Goal: Task Accomplishment & Management: Manage account settings

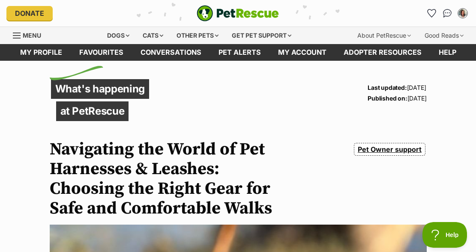
click at [29, 33] on span "Menu" at bounding box center [32, 35] width 18 height 7
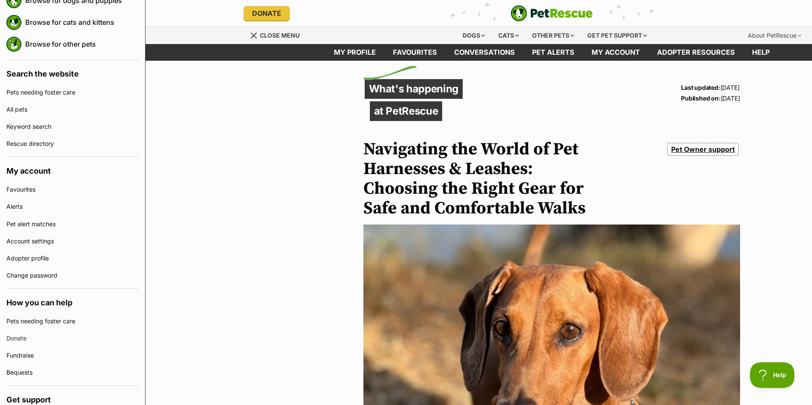
click at [256, 35] on div "Menu" at bounding box center [254, 35] width 9 height 7
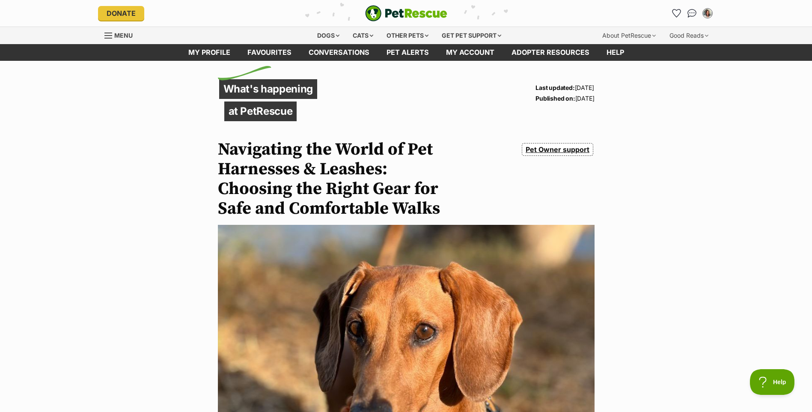
click at [122, 33] on span "Menu" at bounding box center [123, 35] width 18 height 7
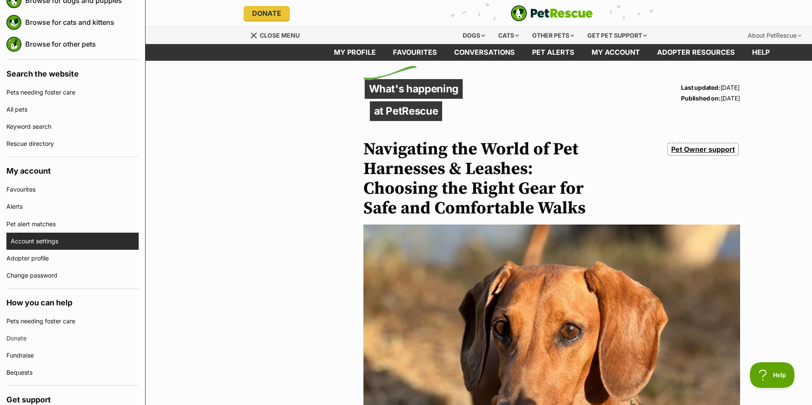
click at [53, 242] on link "Account settings" at bounding box center [75, 241] width 128 height 17
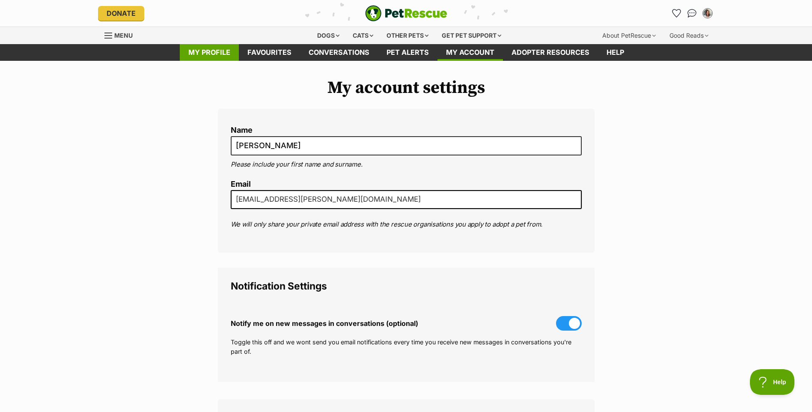
click at [211, 52] on link "My profile" at bounding box center [209, 52] width 59 height 17
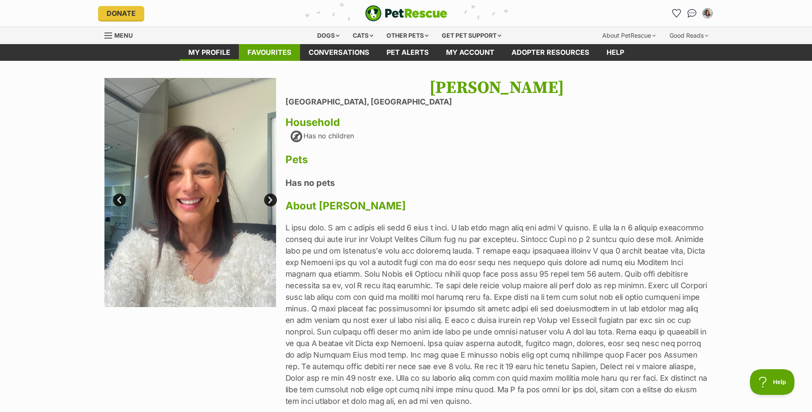
click at [270, 52] on link "Favourites" at bounding box center [269, 52] width 61 height 17
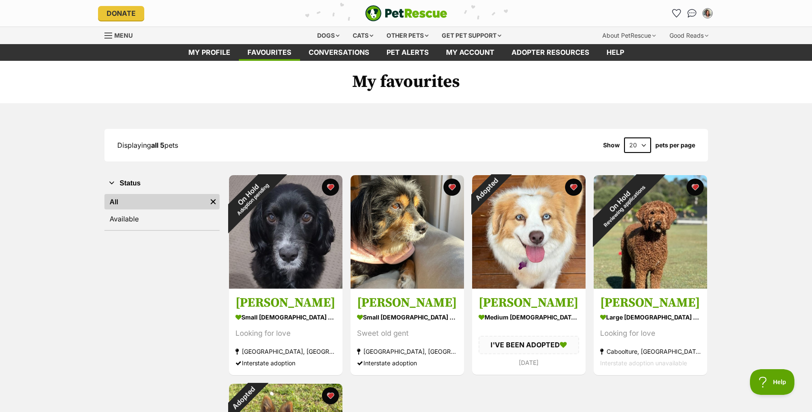
click at [327, 54] on link "Conversations" at bounding box center [339, 52] width 78 height 17
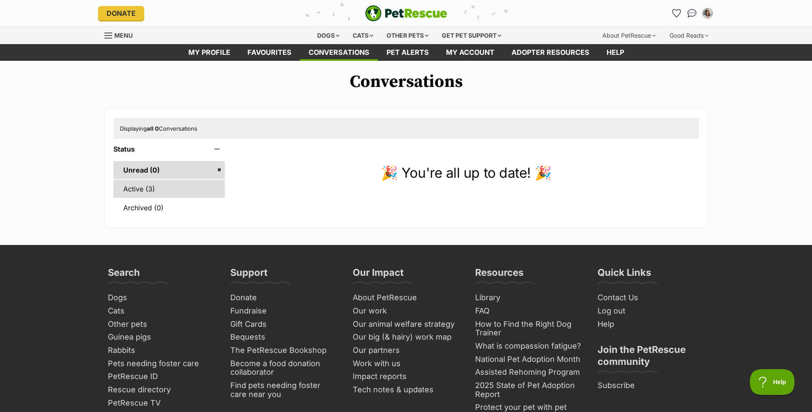
click at [145, 190] on link "Active (3)" at bounding box center [169, 189] width 112 height 18
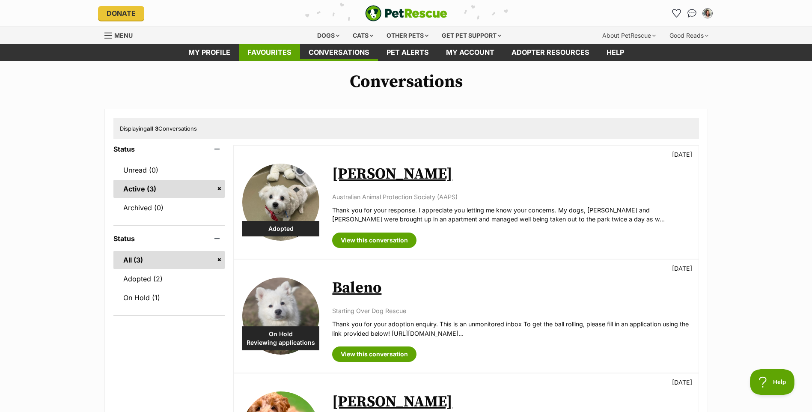
click at [274, 54] on link "Favourites" at bounding box center [269, 52] width 61 height 17
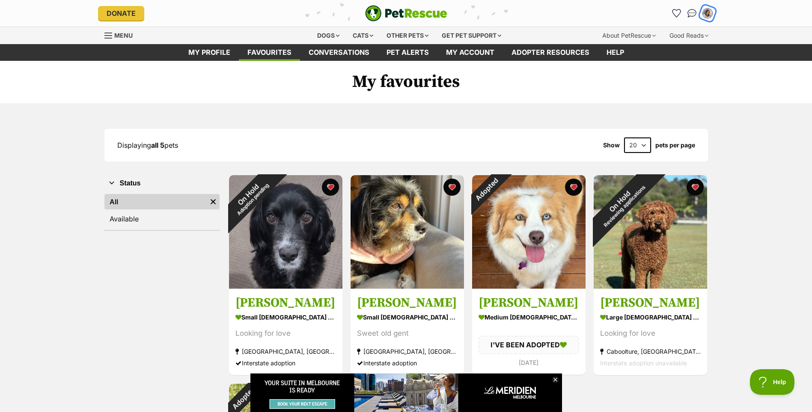
click at [709, 13] on img "My account" at bounding box center [707, 13] width 11 height 11
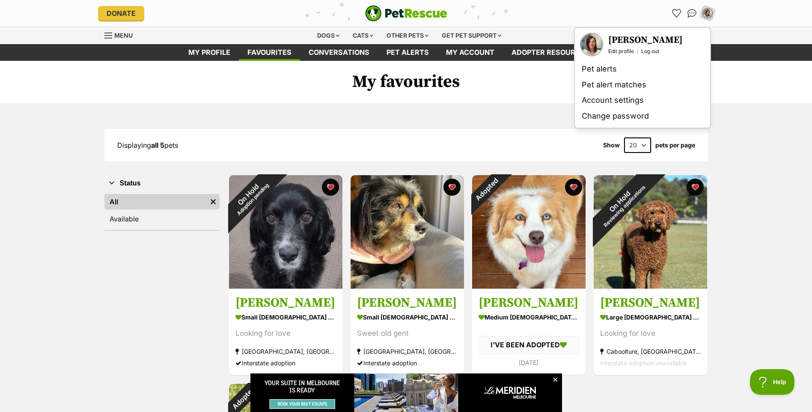
click at [517, 126] on div "Displaying all 5 pets Show 20 40 60 pets per page Visit PetRescue TV (external …" at bounding box center [406, 356] width 812 height 506
